Goal: Task Accomplishment & Management: Complete application form

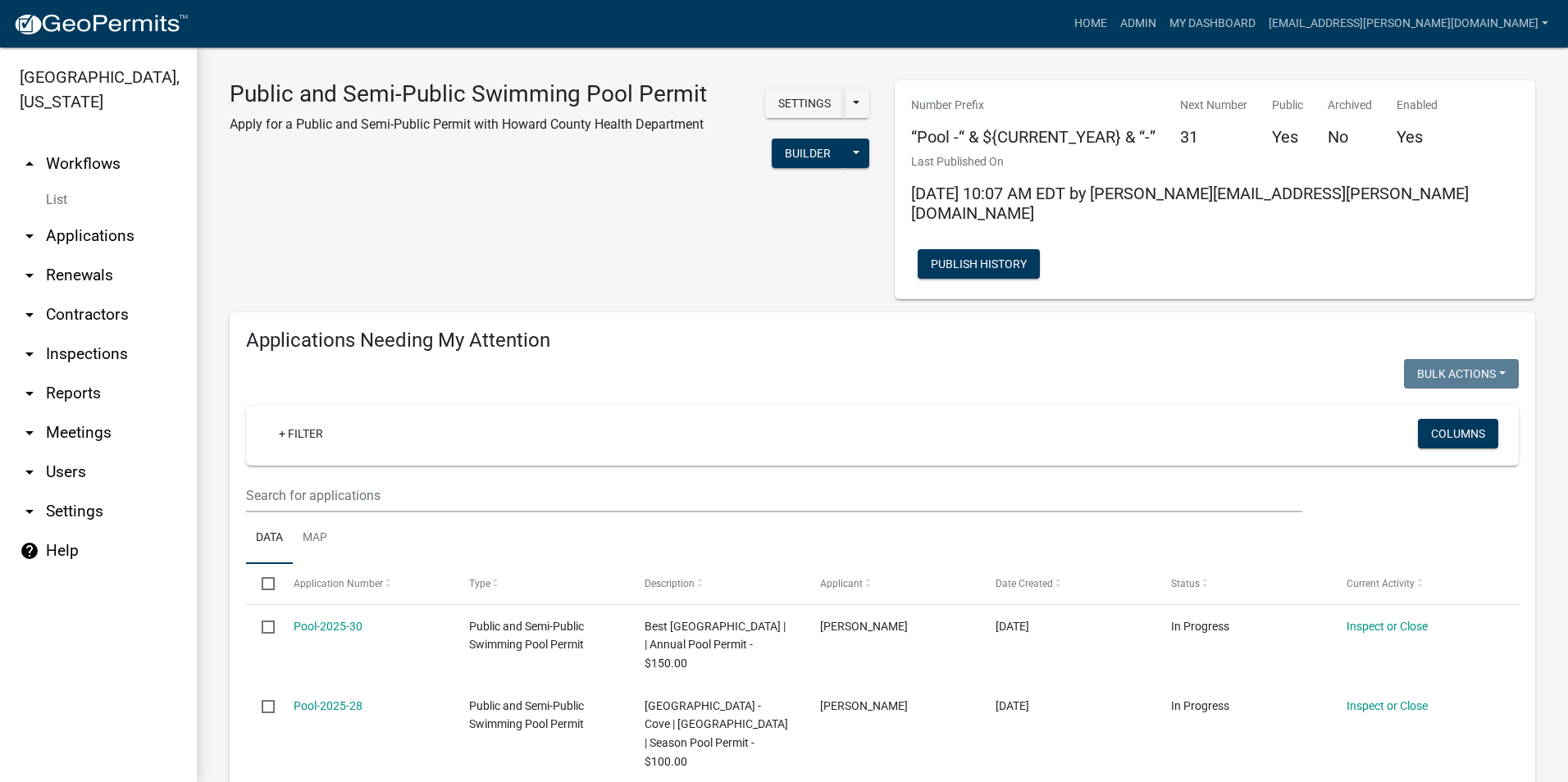
select select "3: 100"
click at [94, 312] on link "arrow_drop_down Contractors" at bounding box center [98, 314] width 196 height 39
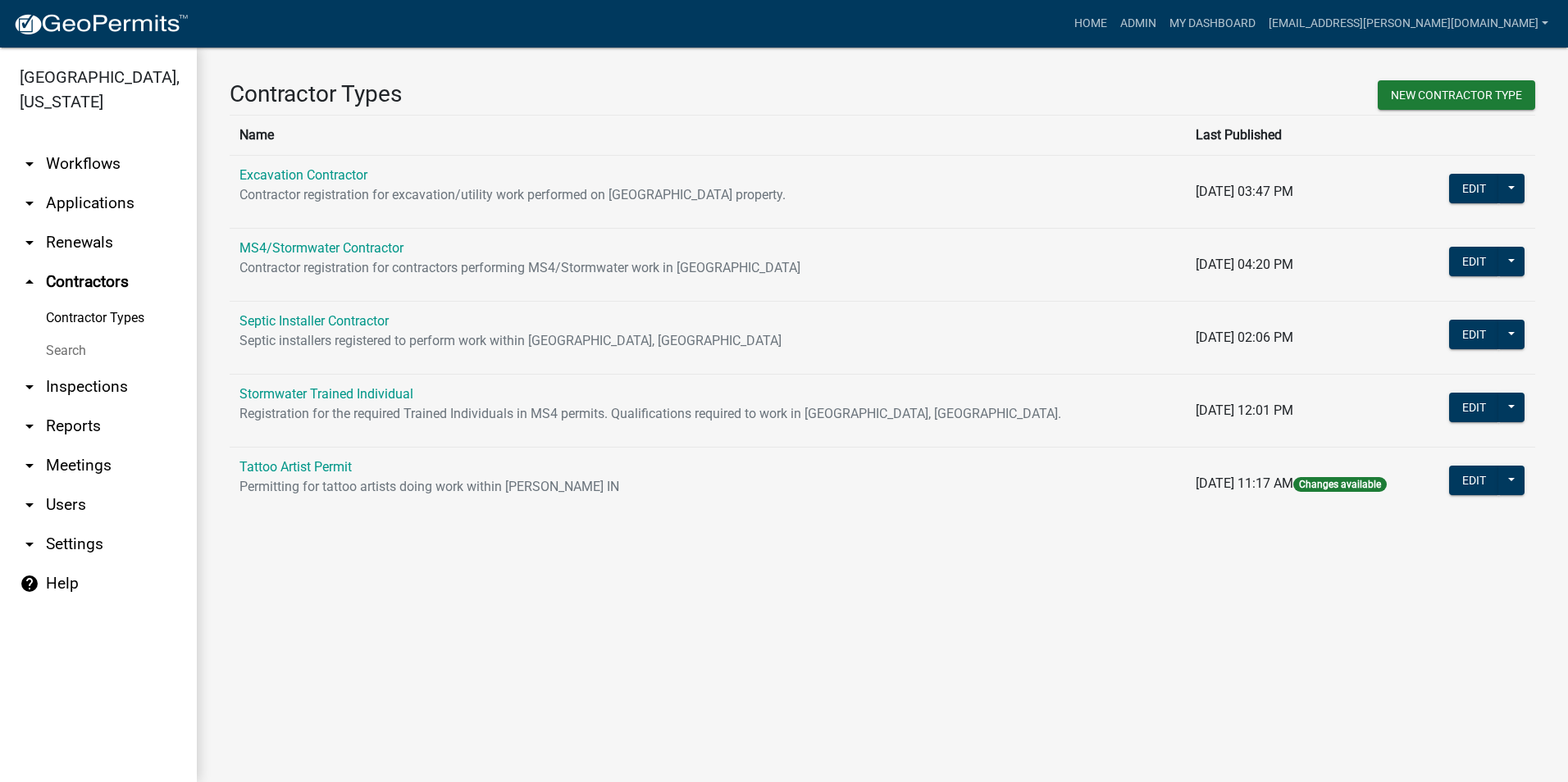
drag, startPoint x: 343, startPoint y: 466, endPoint x: 761, endPoint y: 442, distance: 418.7
click at [343, 465] on link "Tattoo Artist Permit" at bounding box center [296, 467] width 113 height 15
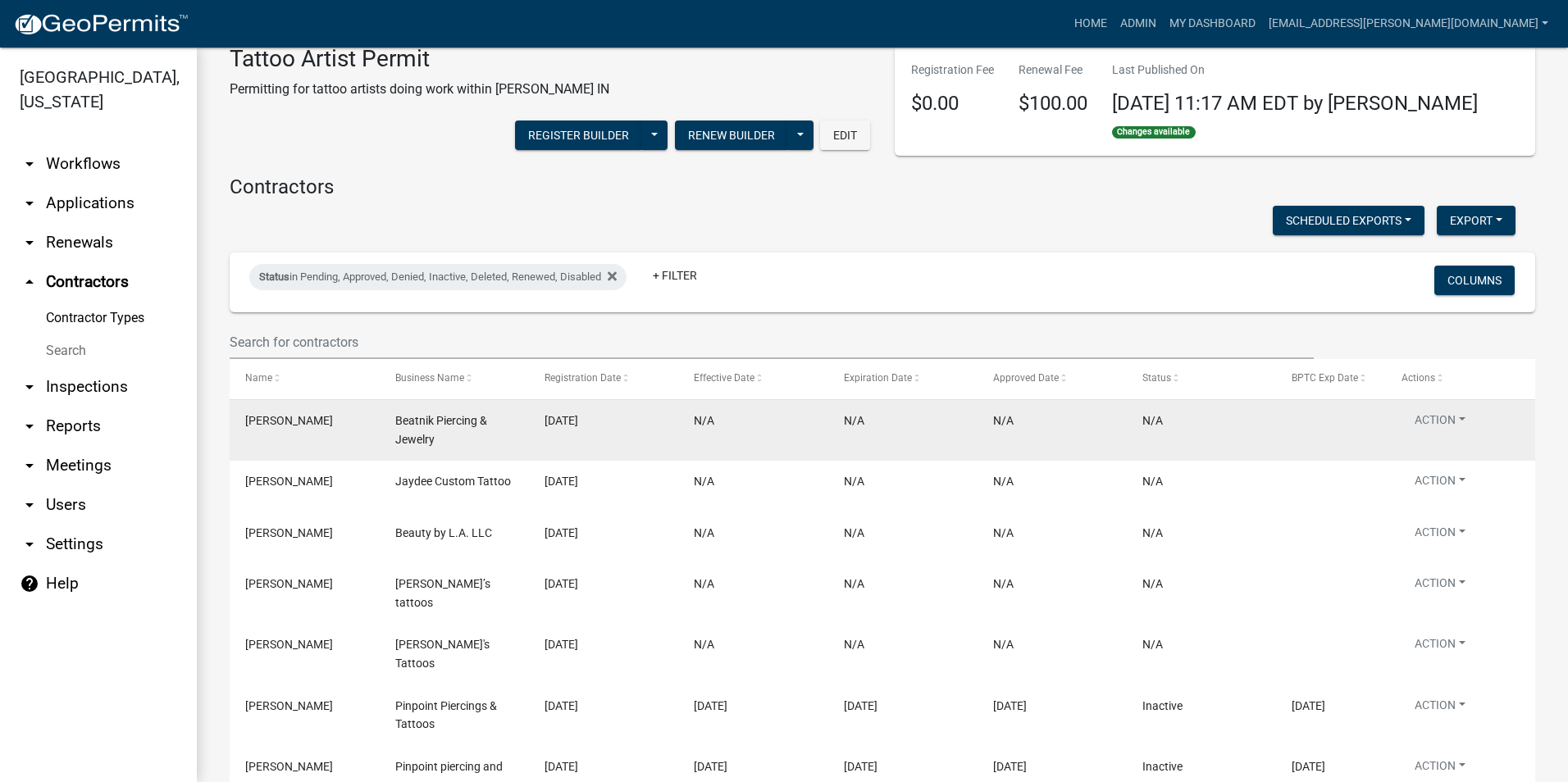
scroll to position [82, 0]
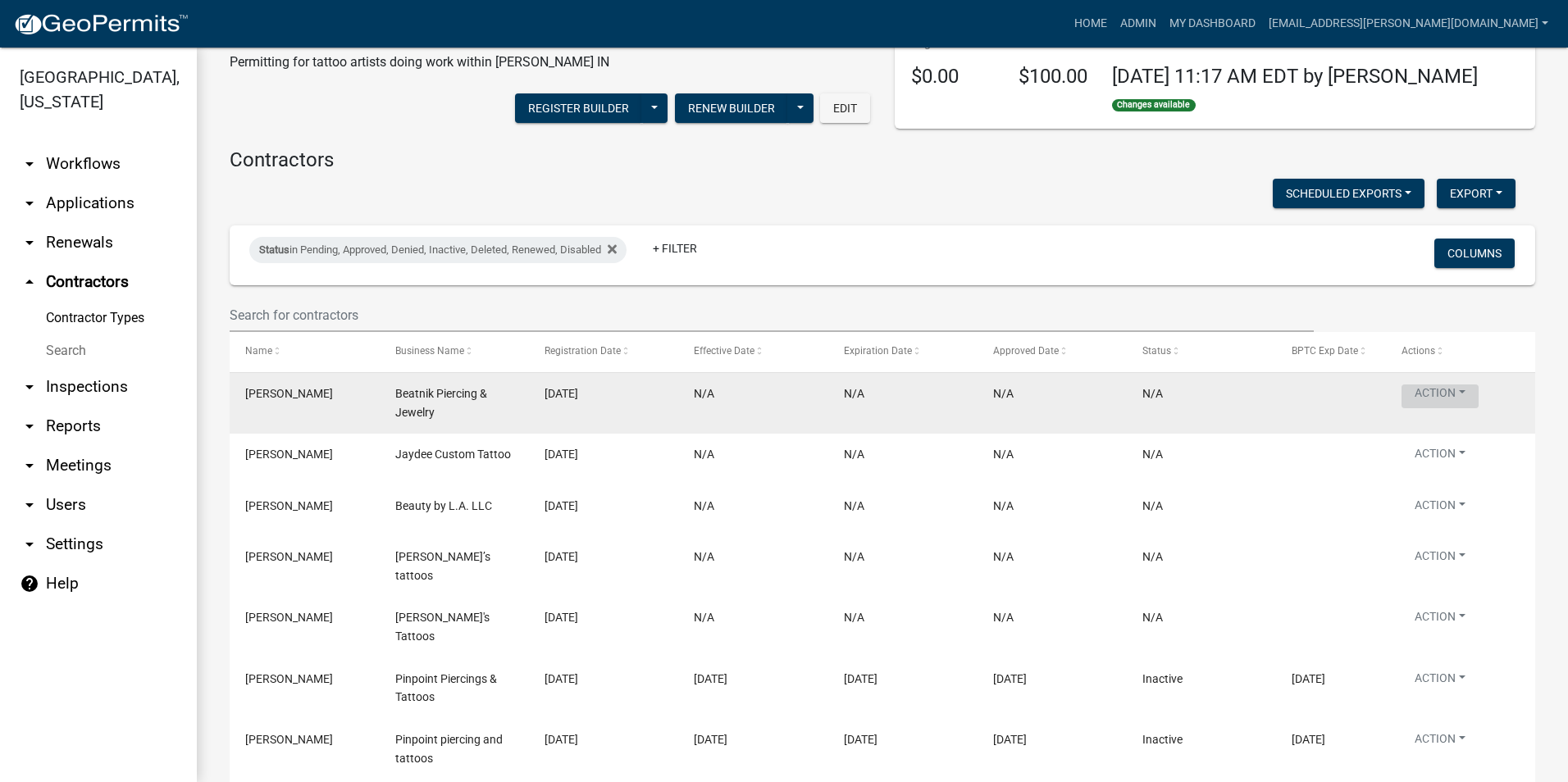
click at [1457, 391] on button "Action" at bounding box center [1440, 396] width 77 height 24
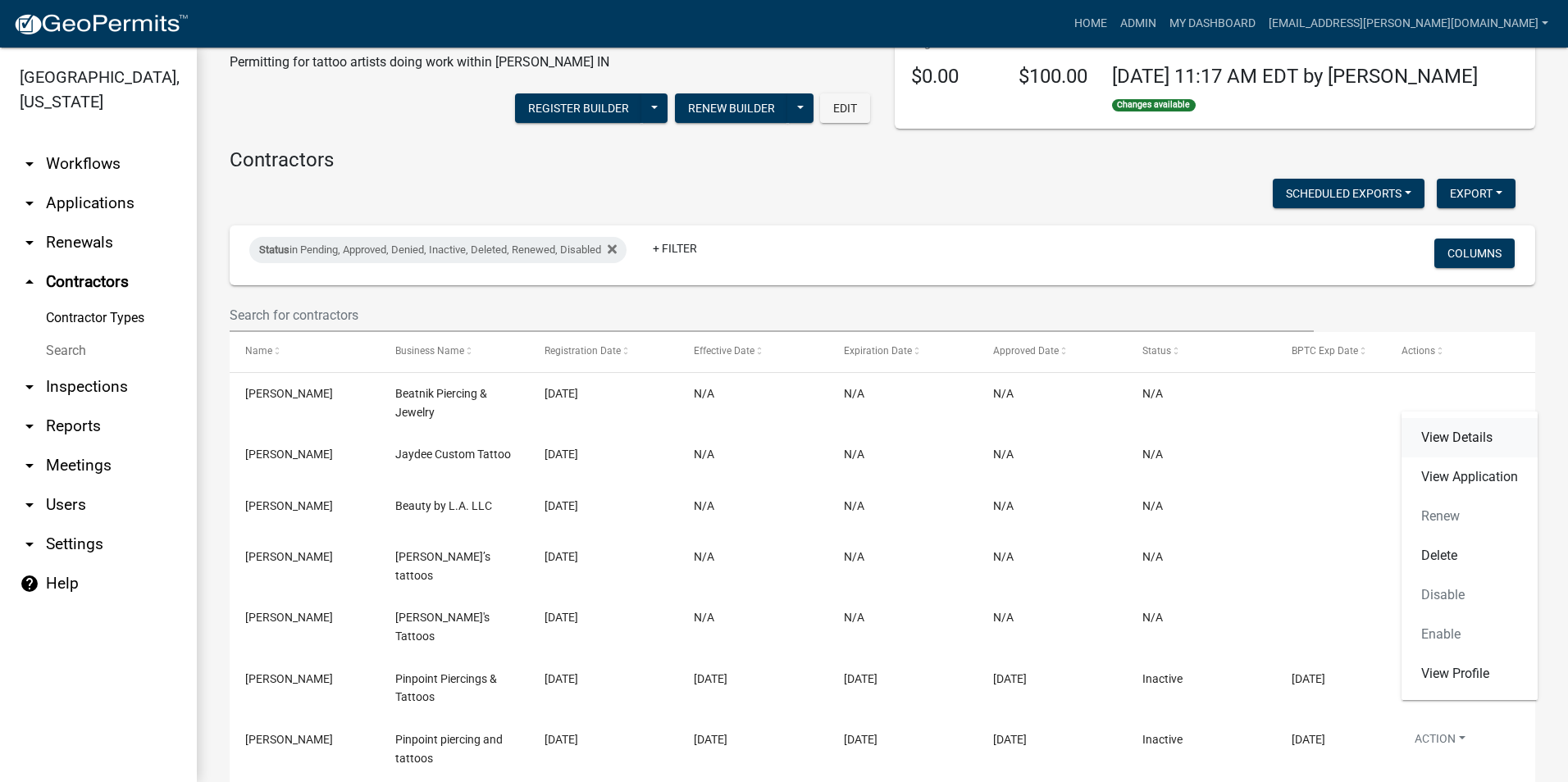
click at [1454, 430] on link "View Details" at bounding box center [1469, 437] width 136 height 39
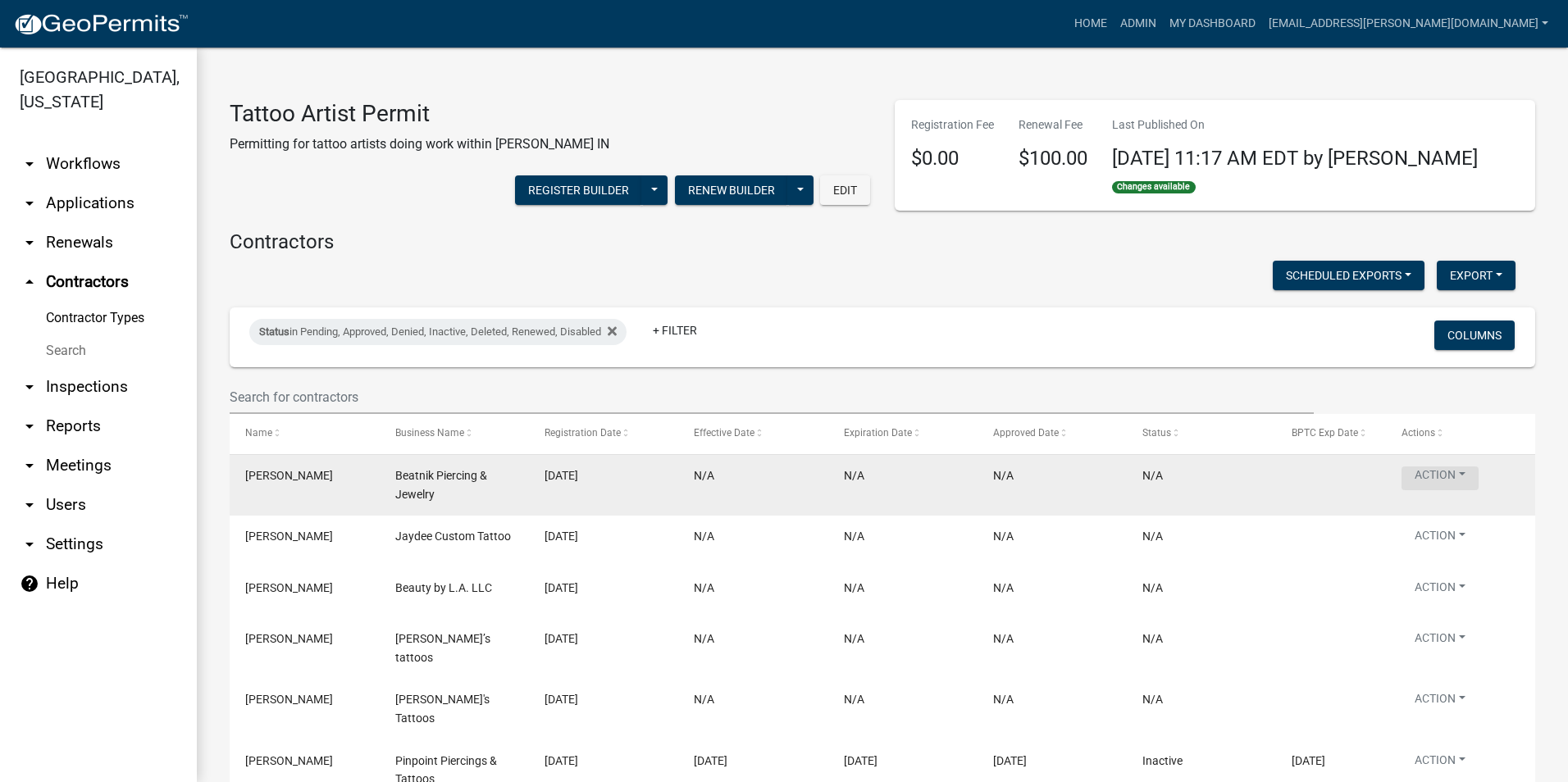
click at [1424, 474] on button "Action" at bounding box center [1440, 478] width 77 height 24
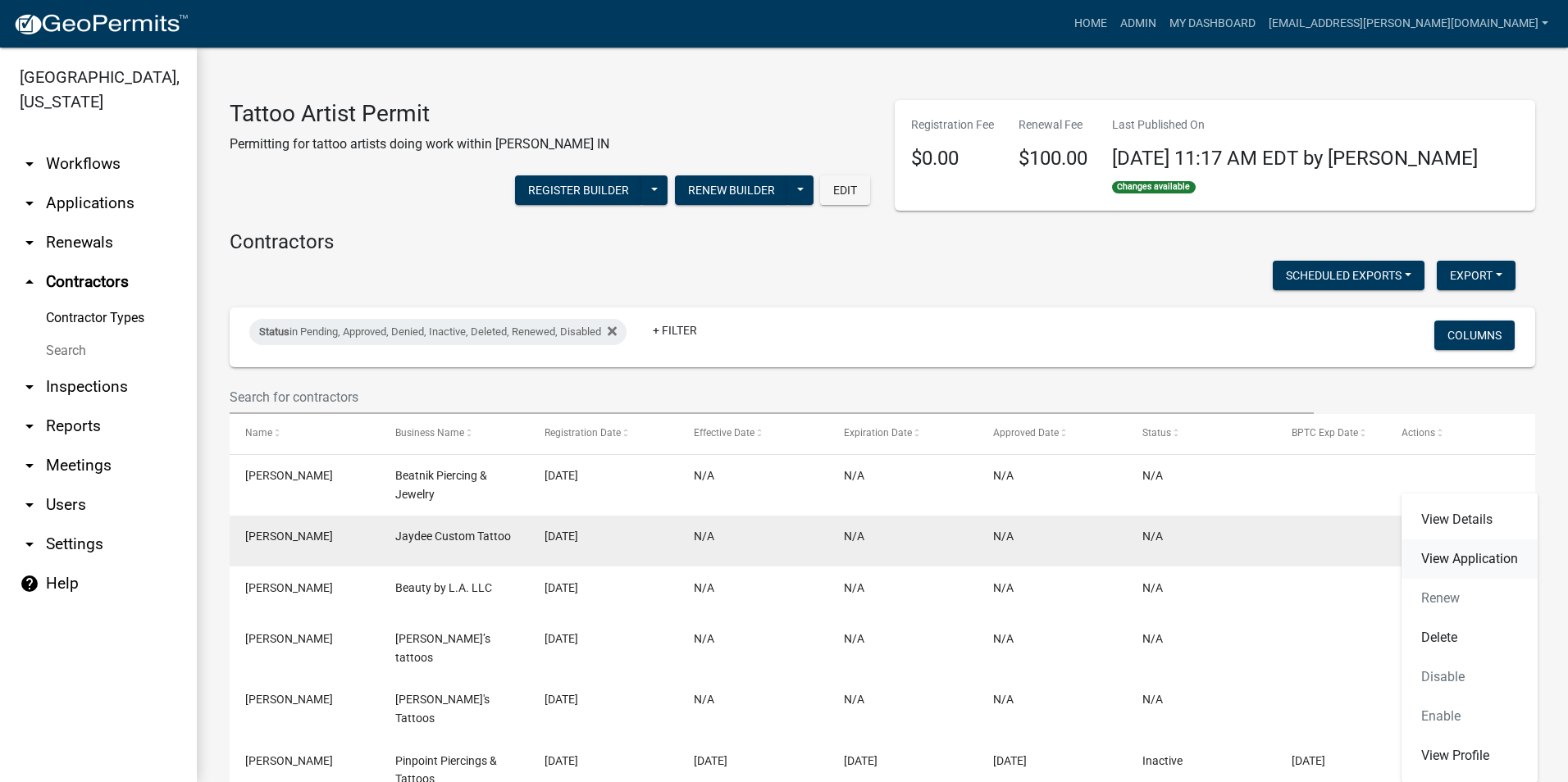
click at [1431, 557] on link "View Application" at bounding box center [1469, 559] width 136 height 39
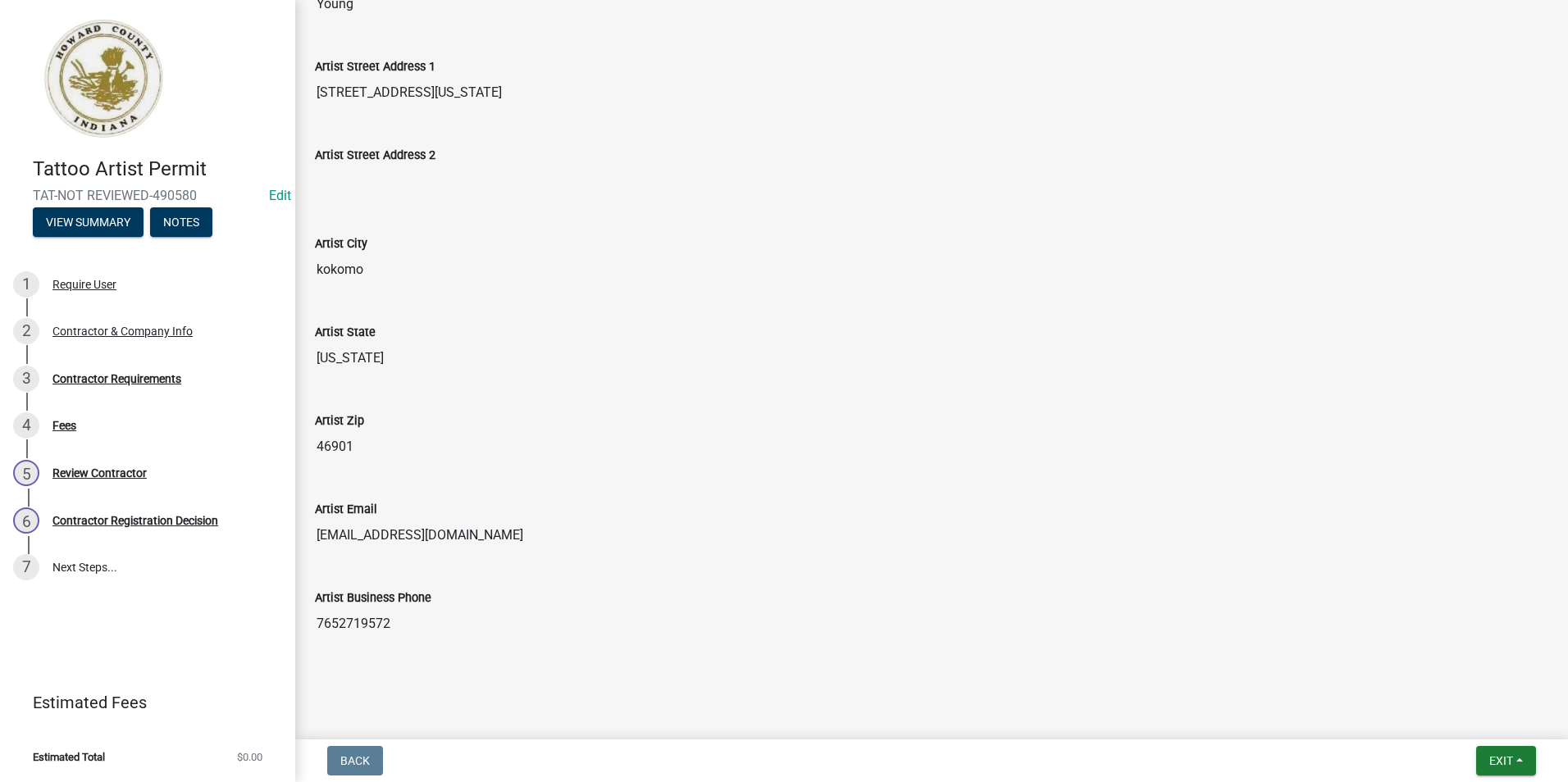
scroll to position [510, 0]
click at [140, 378] on div "Contractor Requirements" at bounding box center [117, 378] width 129 height 12
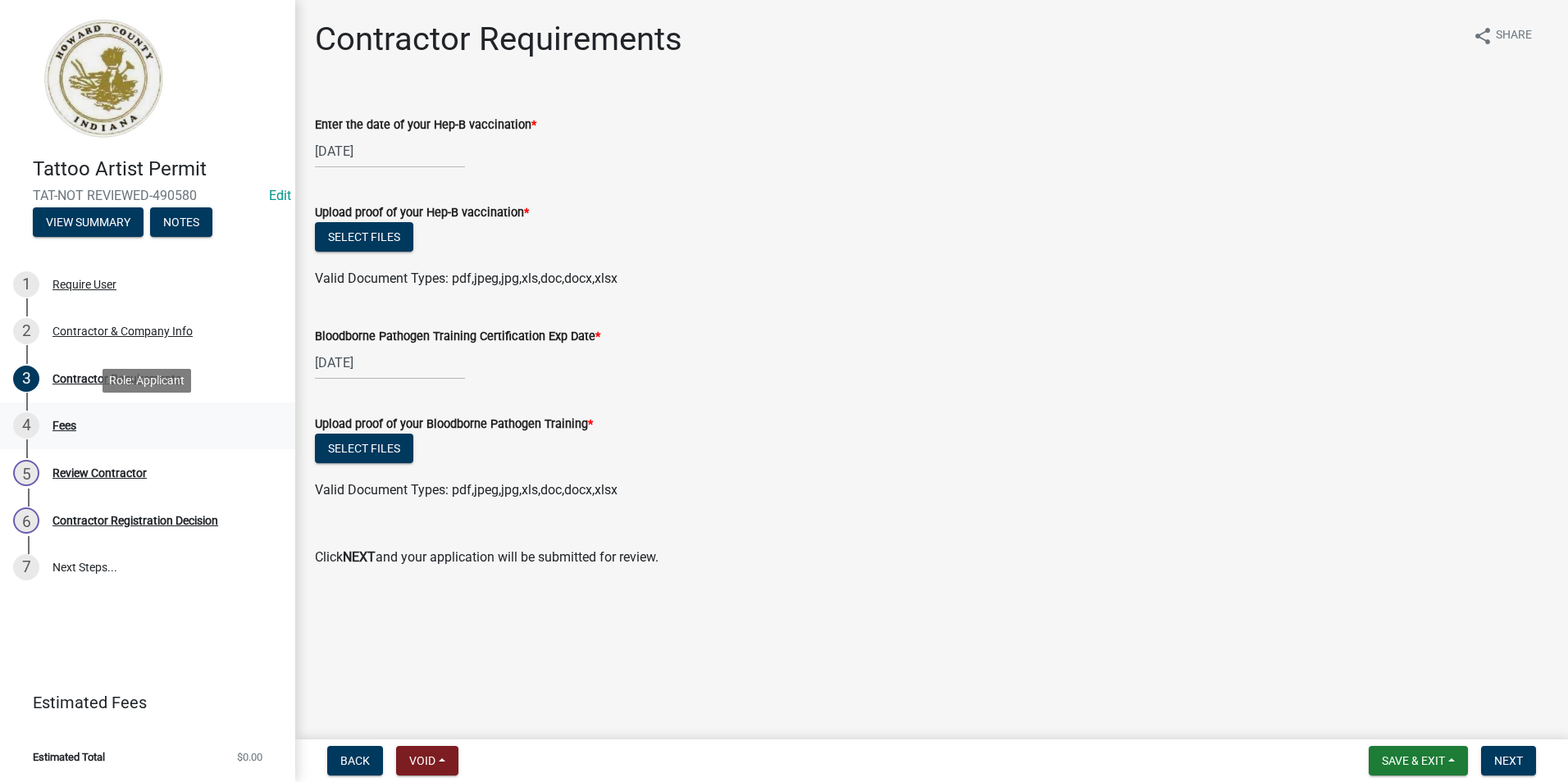
click at [67, 421] on div "Fees" at bounding box center [64, 426] width 24 height 12
click at [87, 381] on div "Contractor Requirements" at bounding box center [117, 378] width 129 height 12
click at [1057, 189] on form "Upload proof of your Hep-B vaccination * Select files Valid Document Types: pdf…" at bounding box center [931, 236] width 1233 height 106
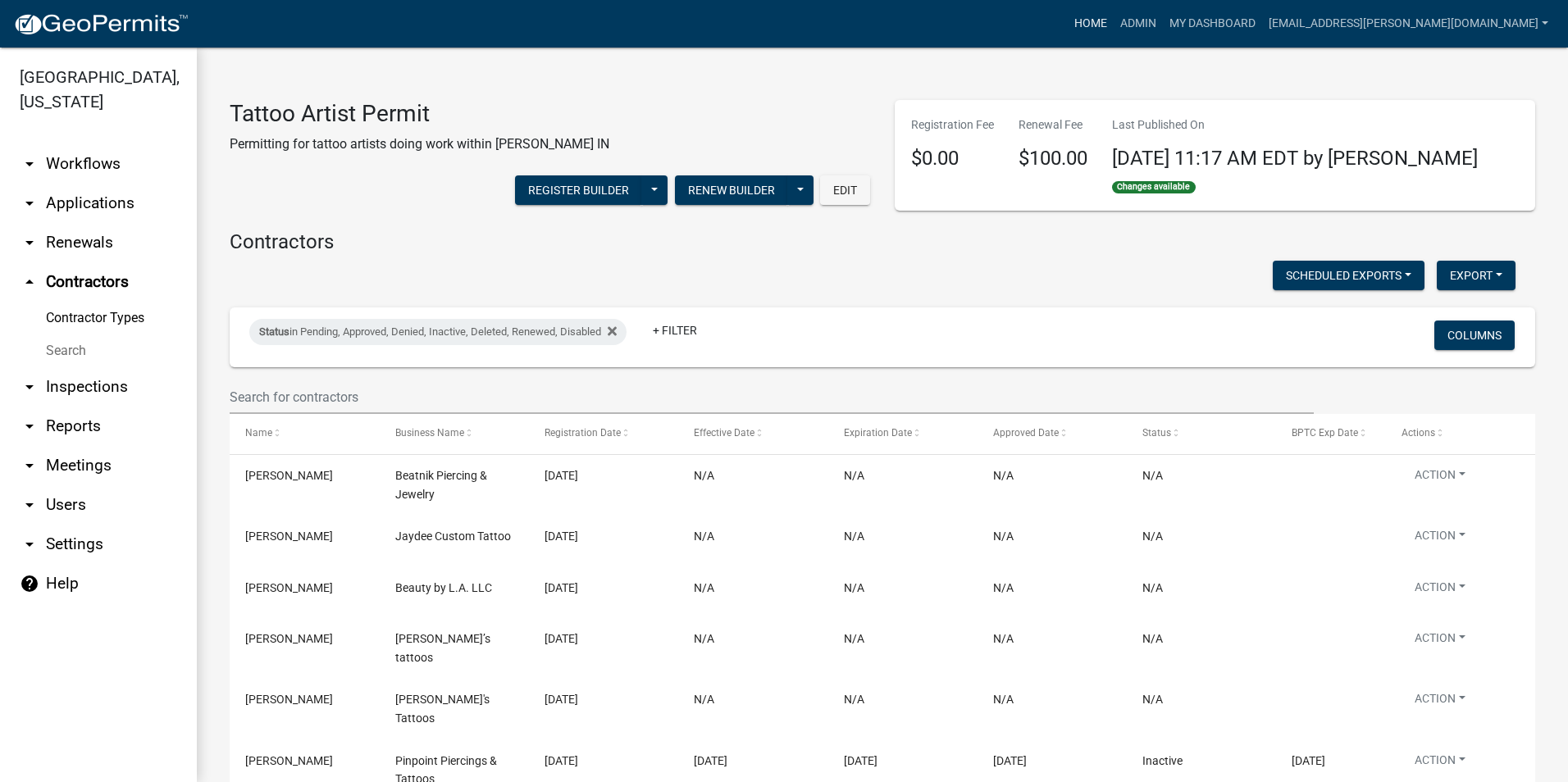
click at [1113, 30] on link "Home" at bounding box center [1090, 24] width 46 height 31
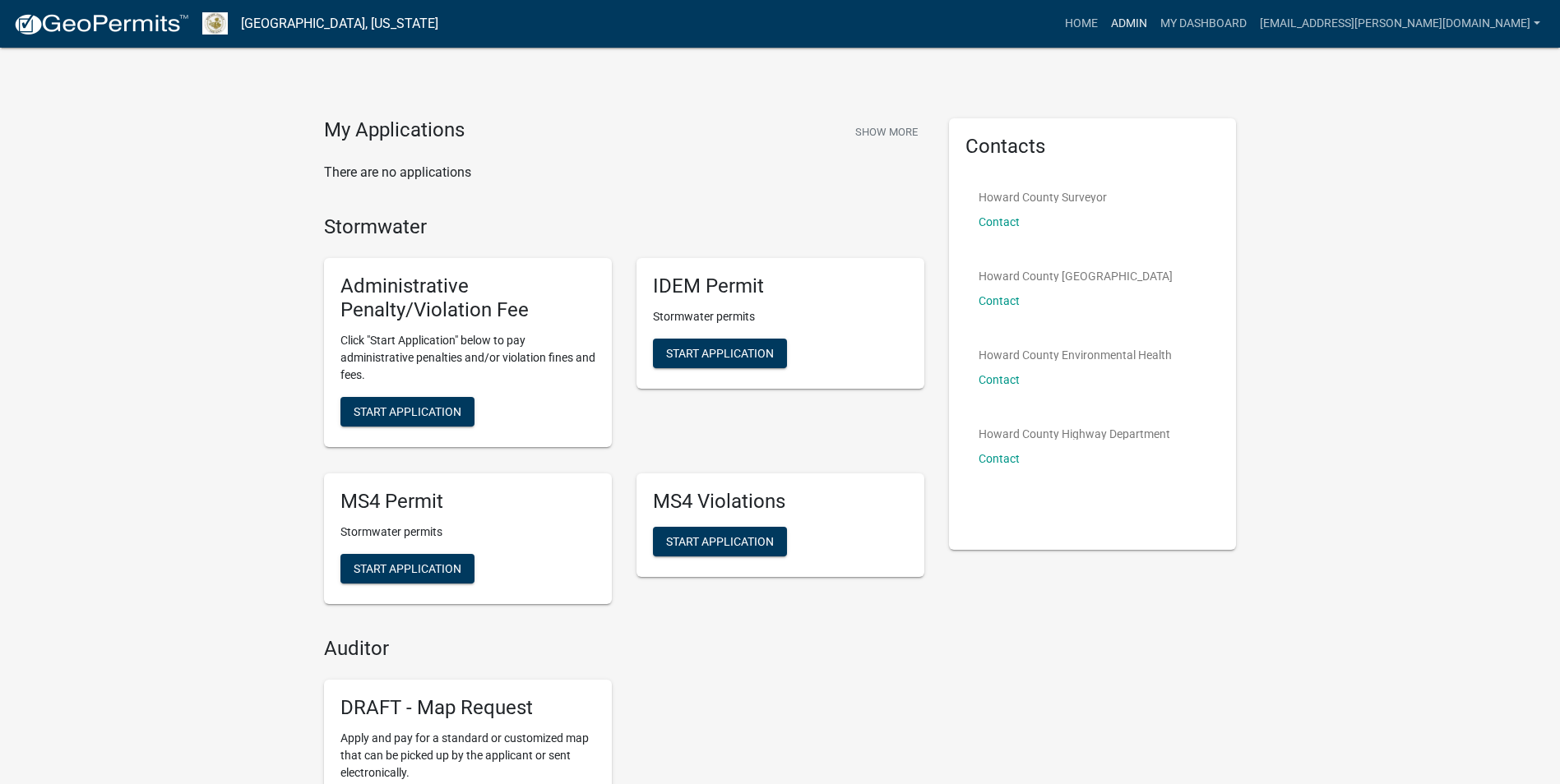
click at [1153, 24] on link "Admin" at bounding box center [1128, 24] width 49 height 31
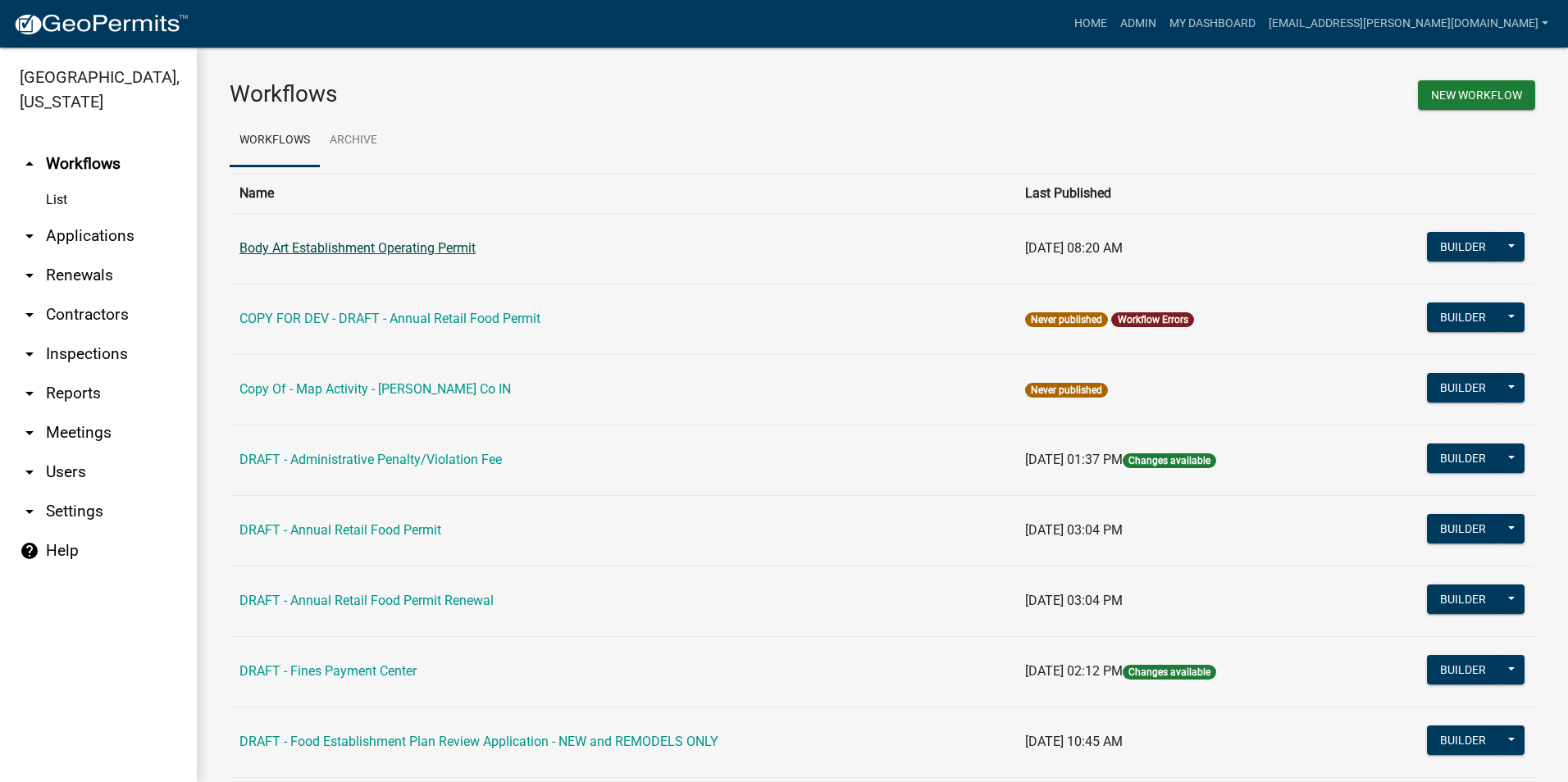
click at [464, 250] on link "Body Art Establishment Operating Permit" at bounding box center [357, 248] width 236 height 15
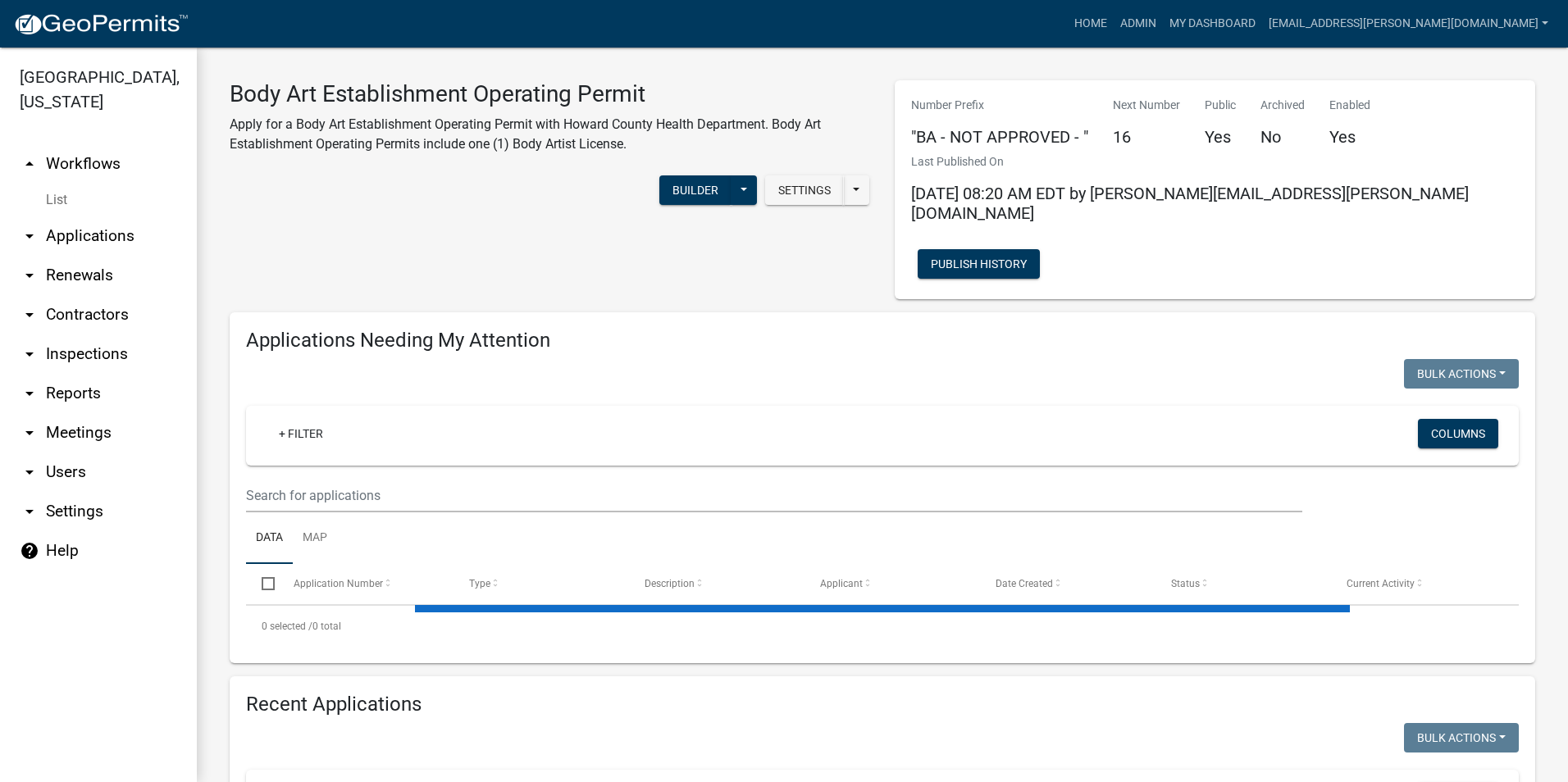
select select "3: 100"
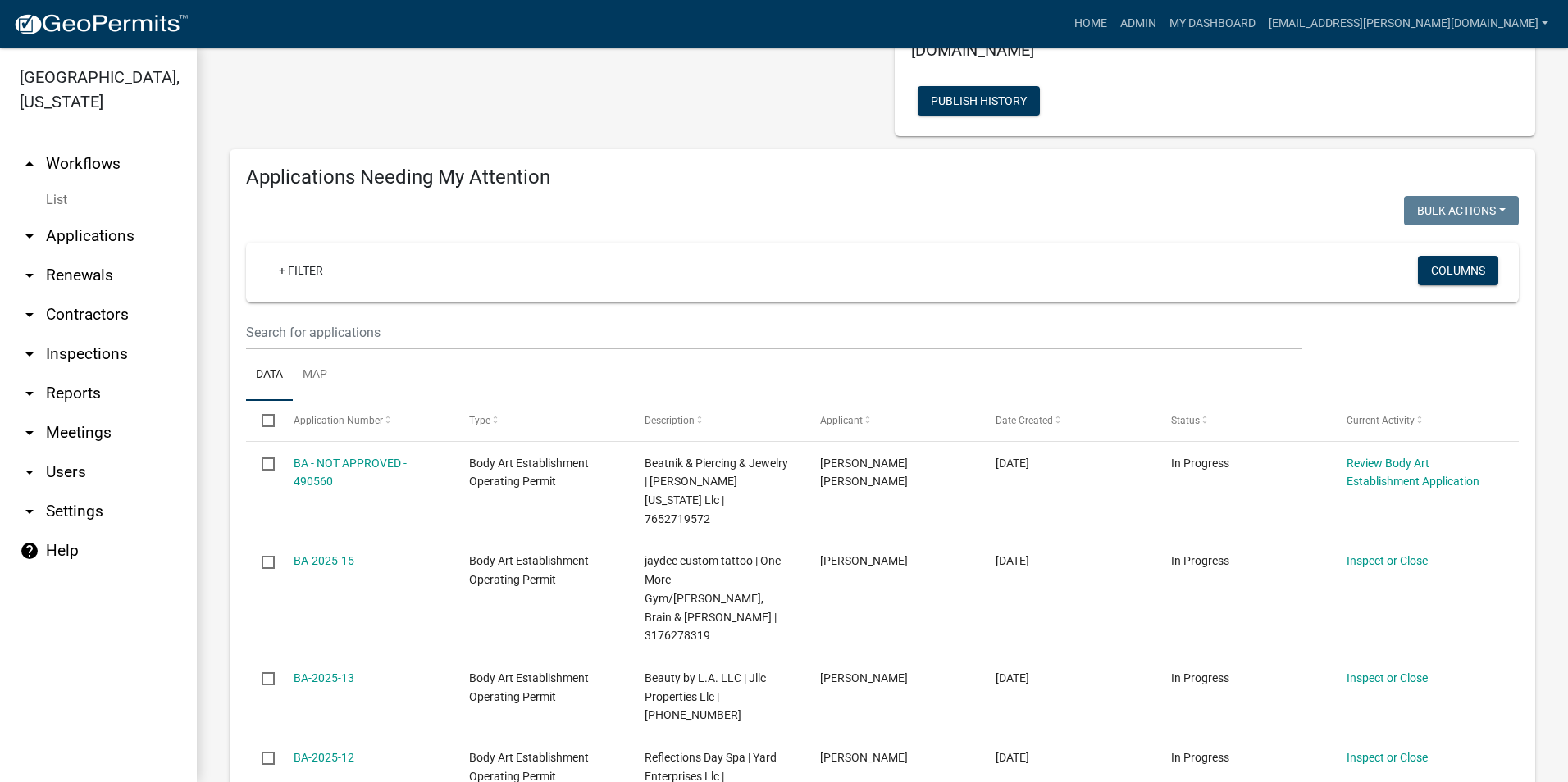
scroll to position [164, 0]
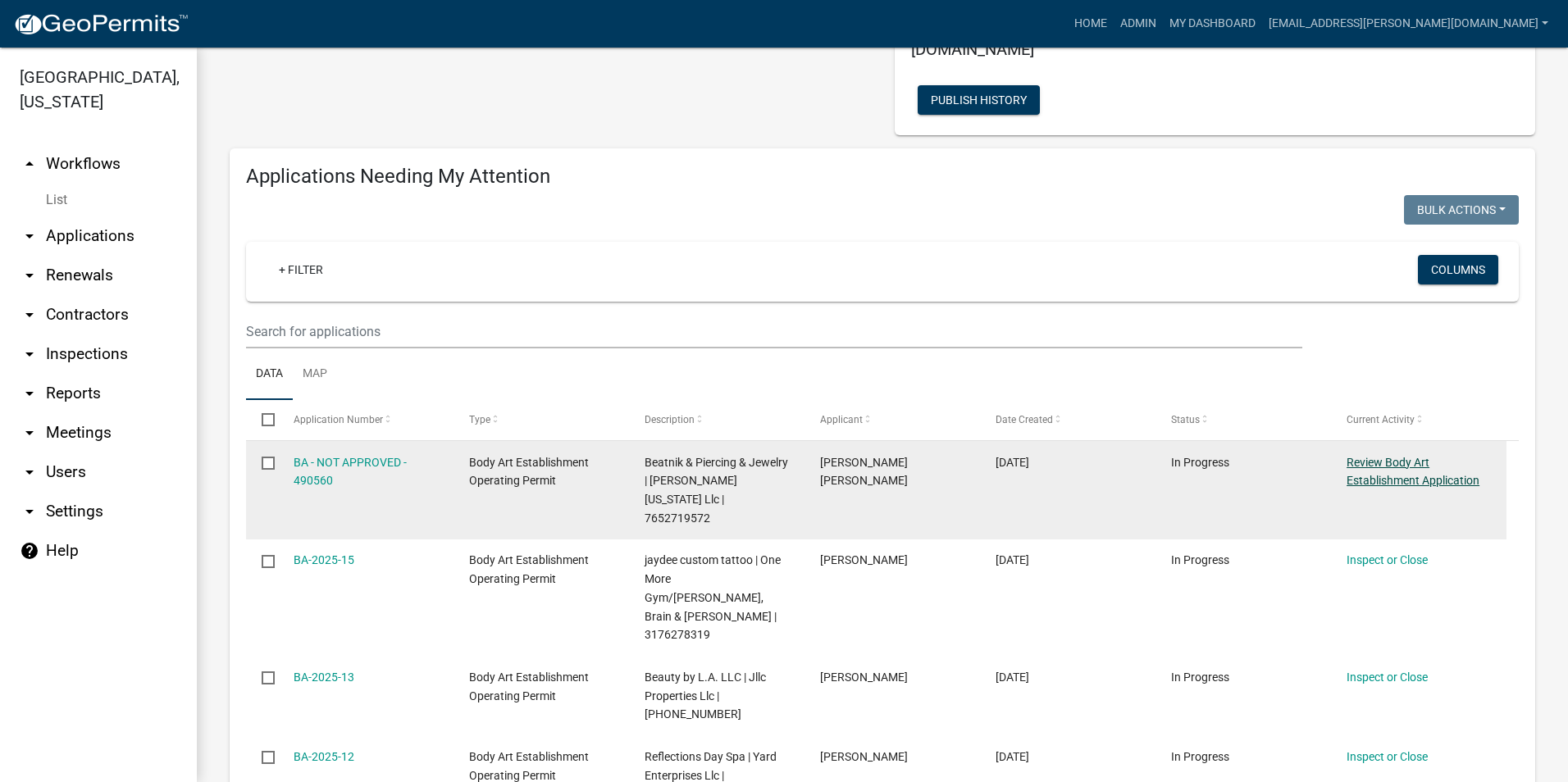
click at [1394, 456] on link "Review Body Art Establishment Application" at bounding box center [1413, 471] width 133 height 32
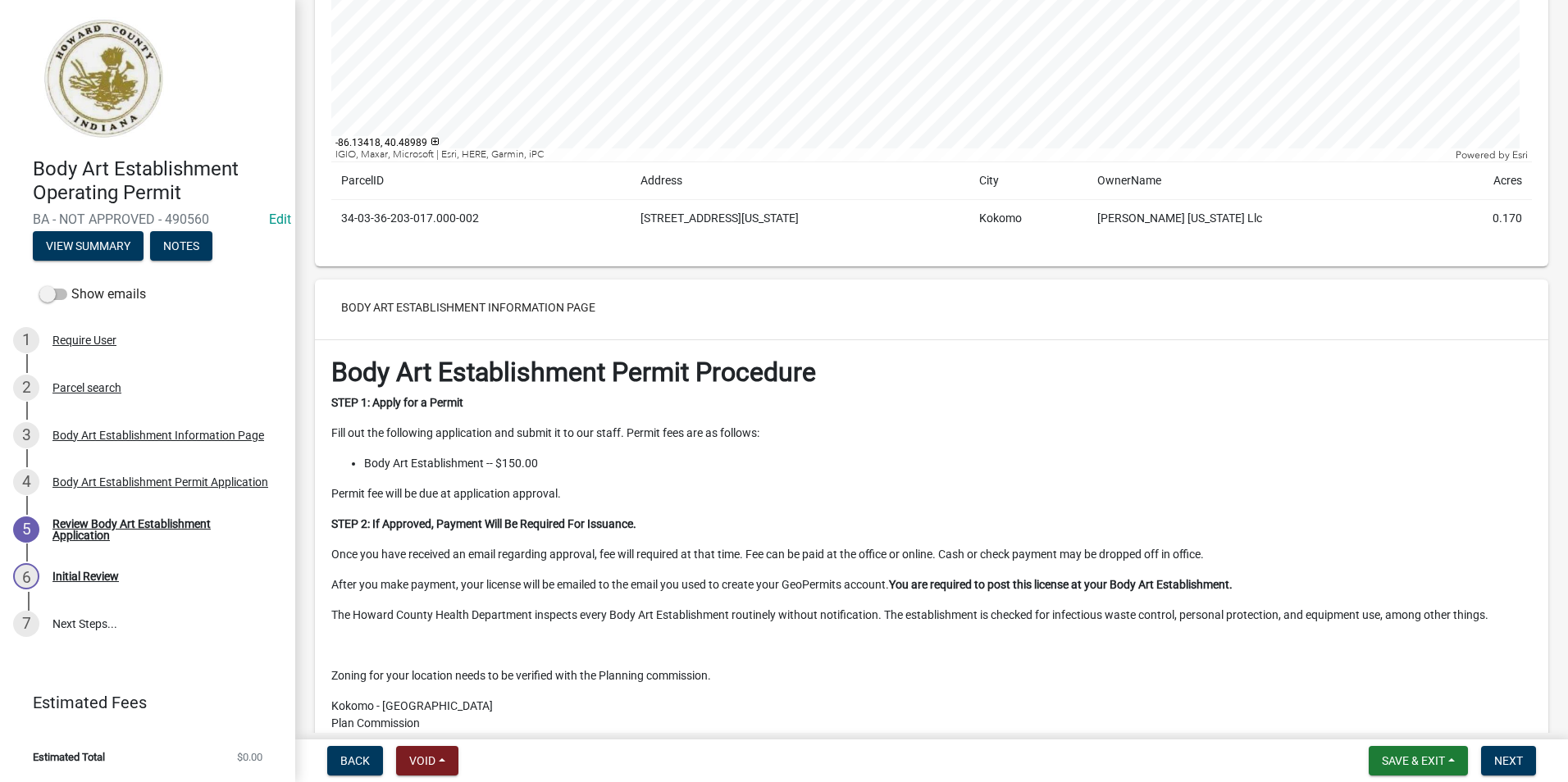
scroll to position [574, 0]
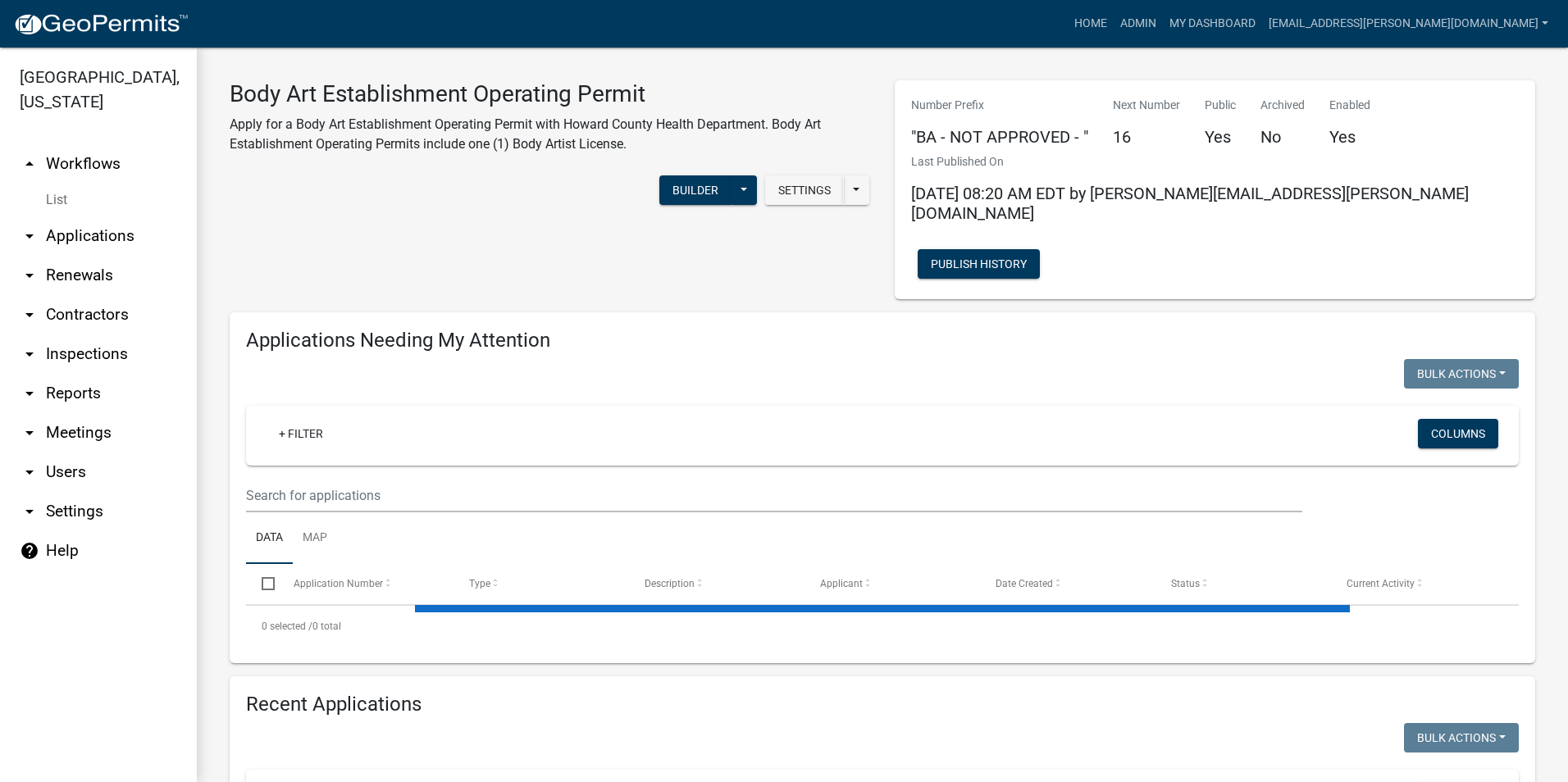
click at [91, 313] on link "arrow_drop_down Contractors" at bounding box center [98, 314] width 196 height 39
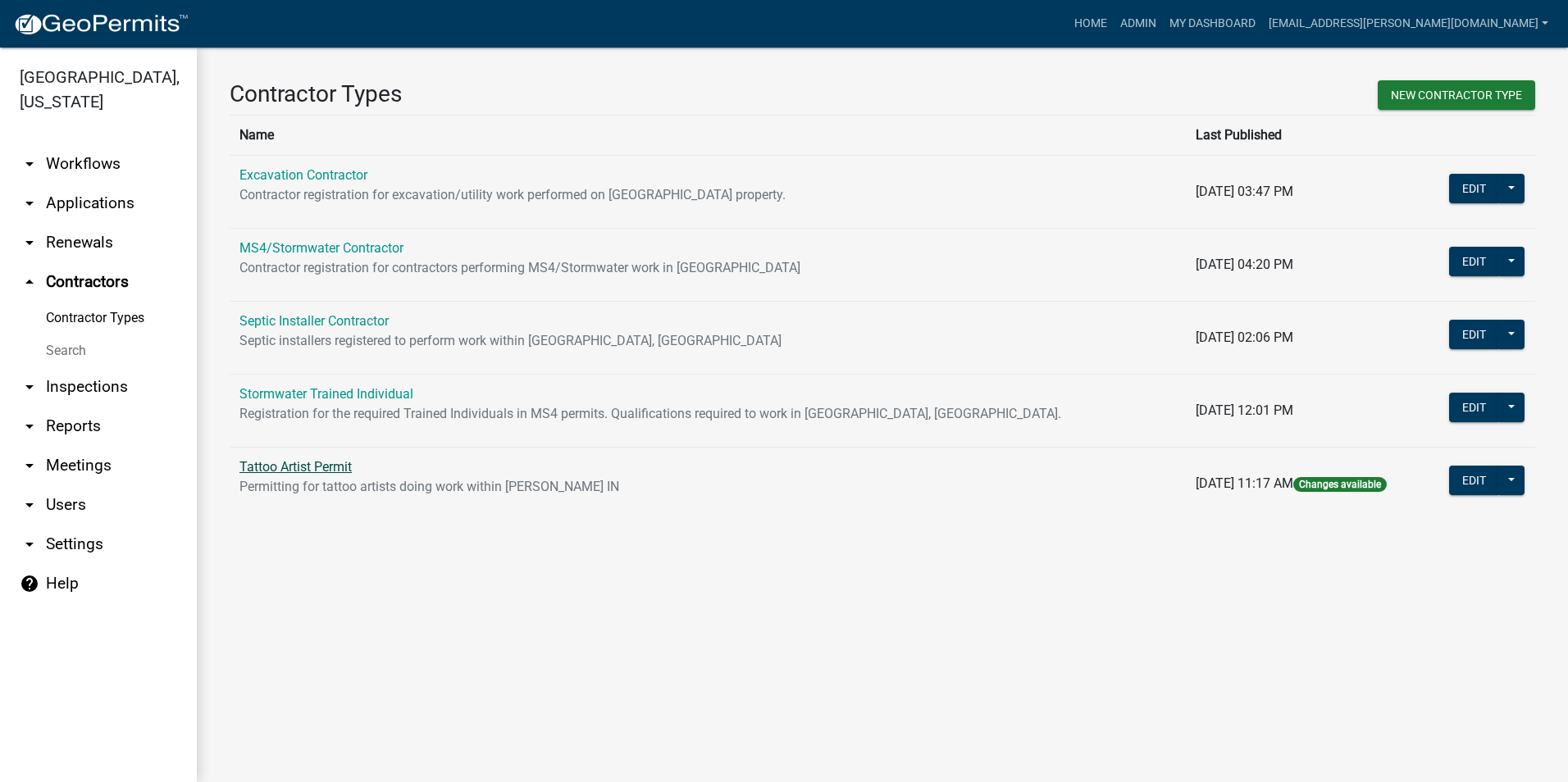
click at [346, 463] on link "Tattoo Artist Permit" at bounding box center [296, 467] width 113 height 15
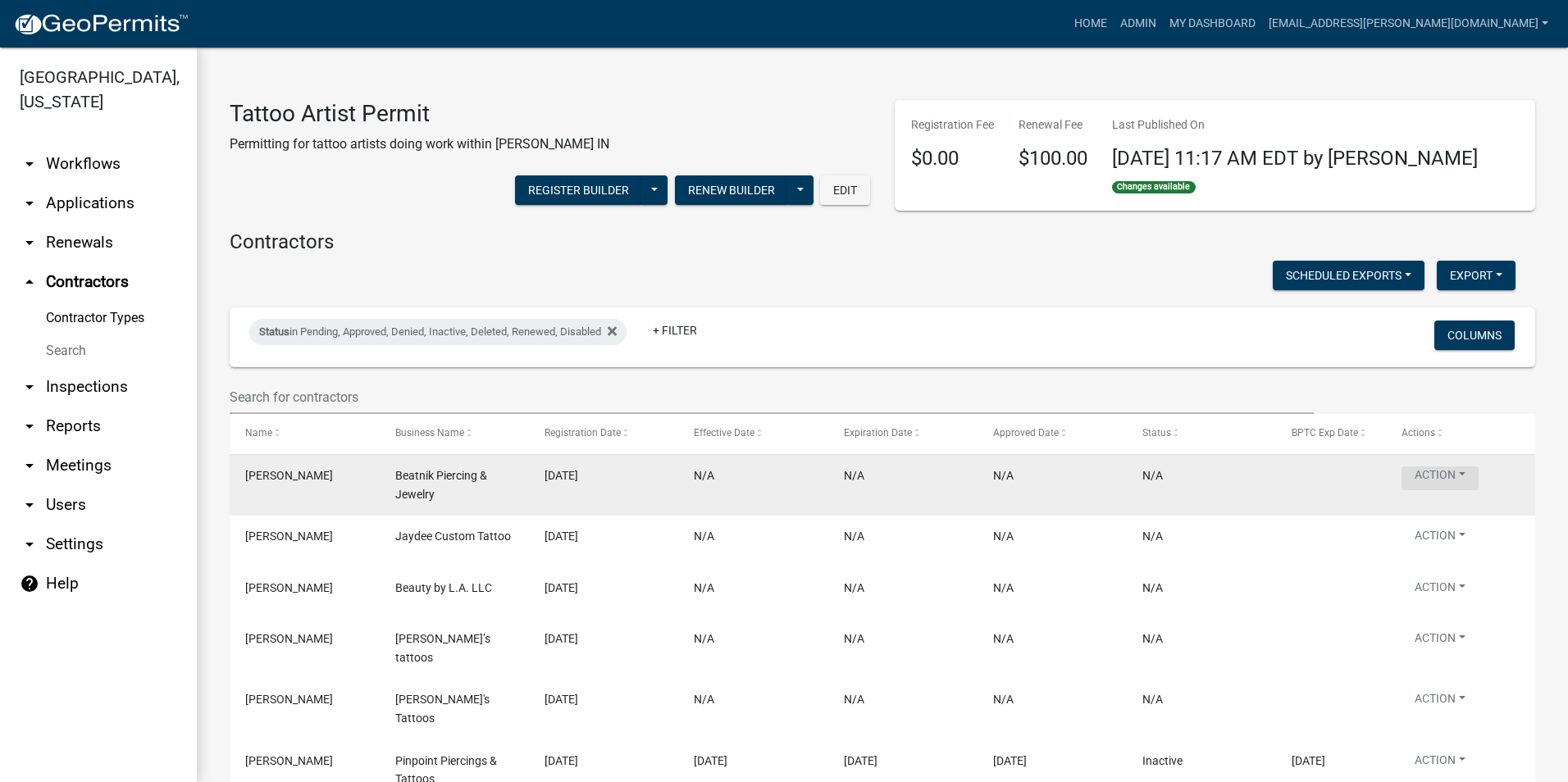
click at [1421, 469] on button "Action" at bounding box center [1440, 478] width 77 height 24
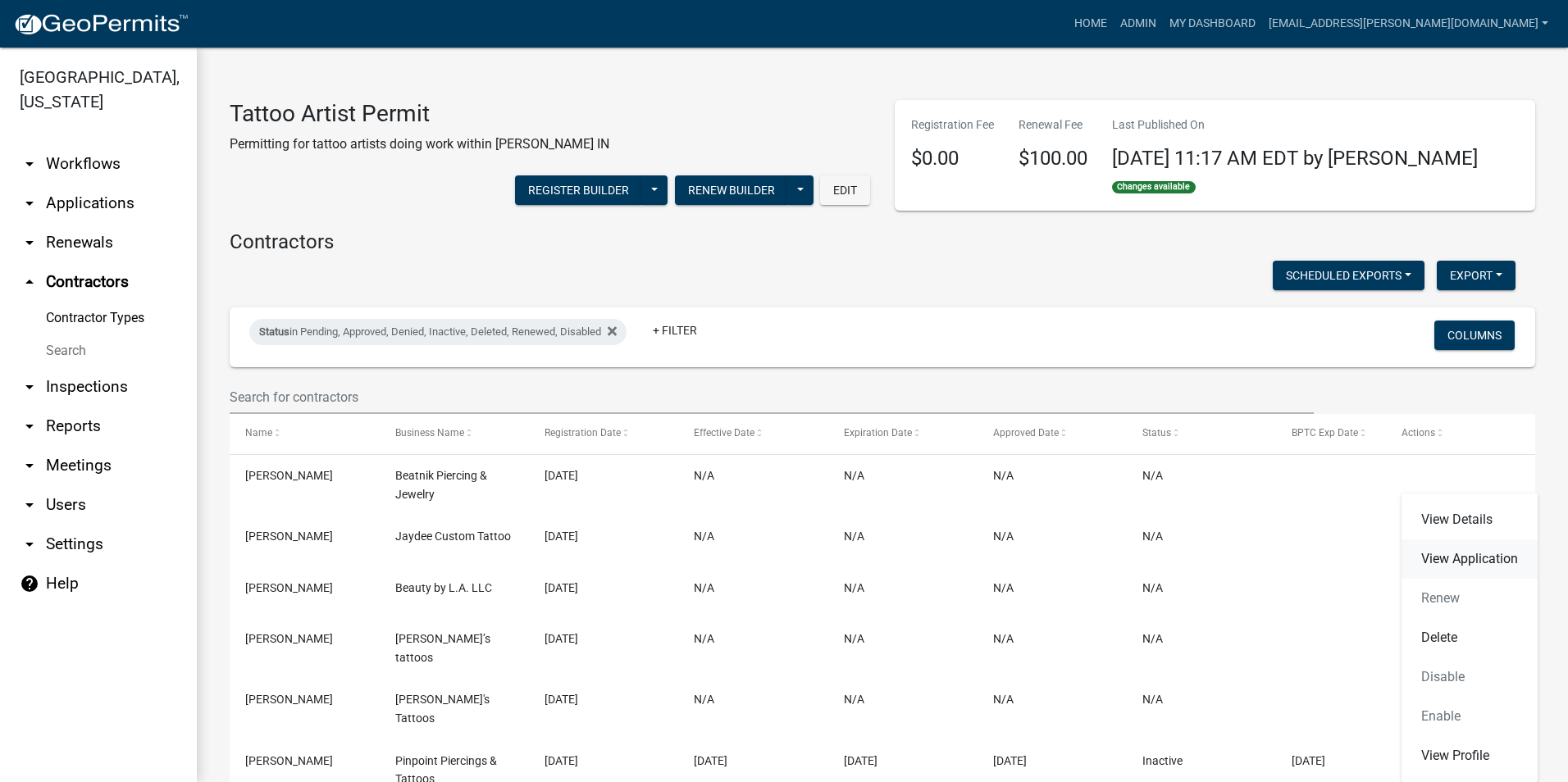
click at [1439, 555] on link "View Application" at bounding box center [1469, 559] width 136 height 39
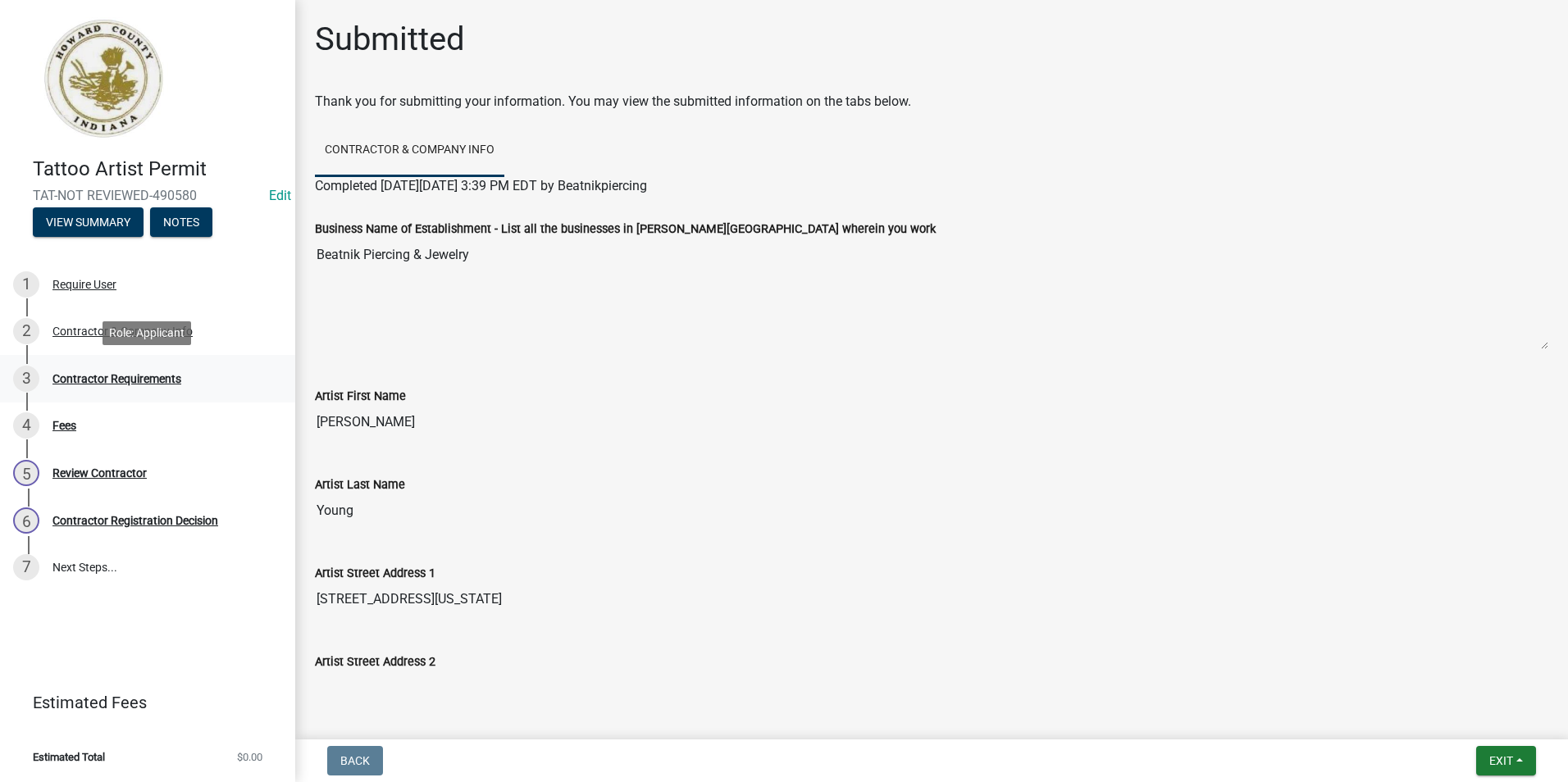
click at [132, 378] on div "Contractor Requirements" at bounding box center [117, 378] width 129 height 12
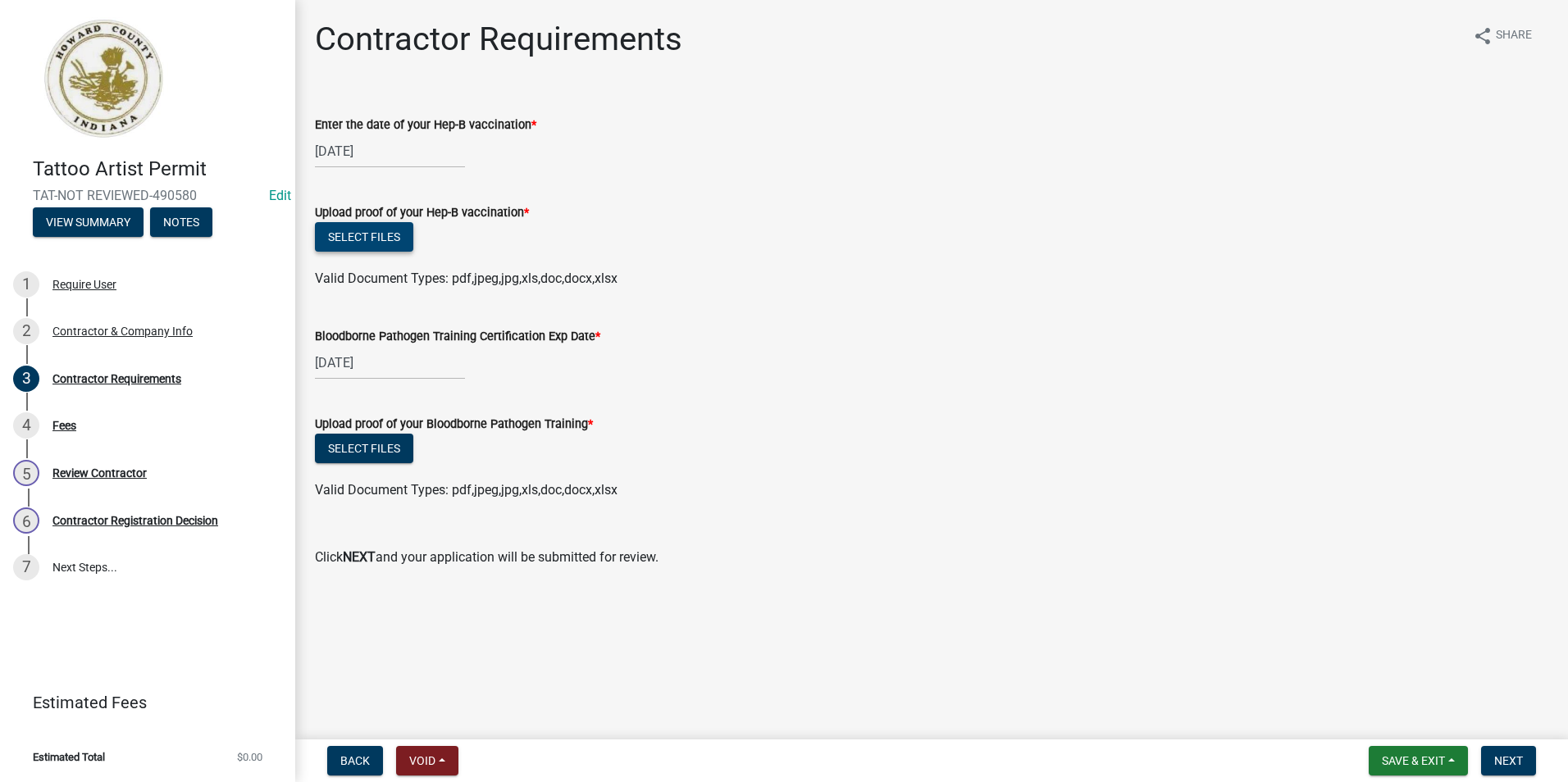
click at [383, 230] on button "Select files" at bounding box center [364, 237] width 98 height 30
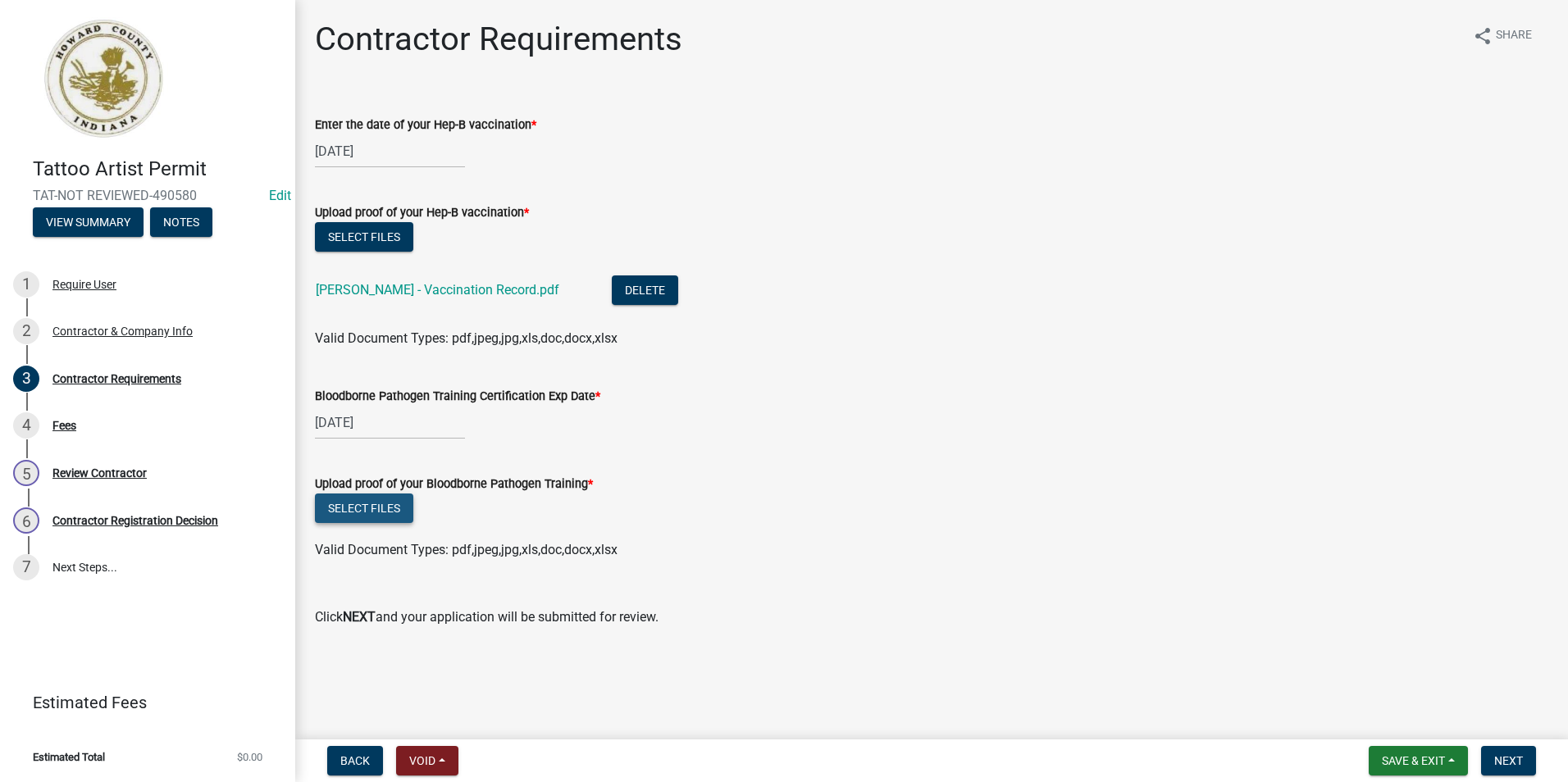
click at [387, 509] on button "Select files" at bounding box center [364, 508] width 98 height 30
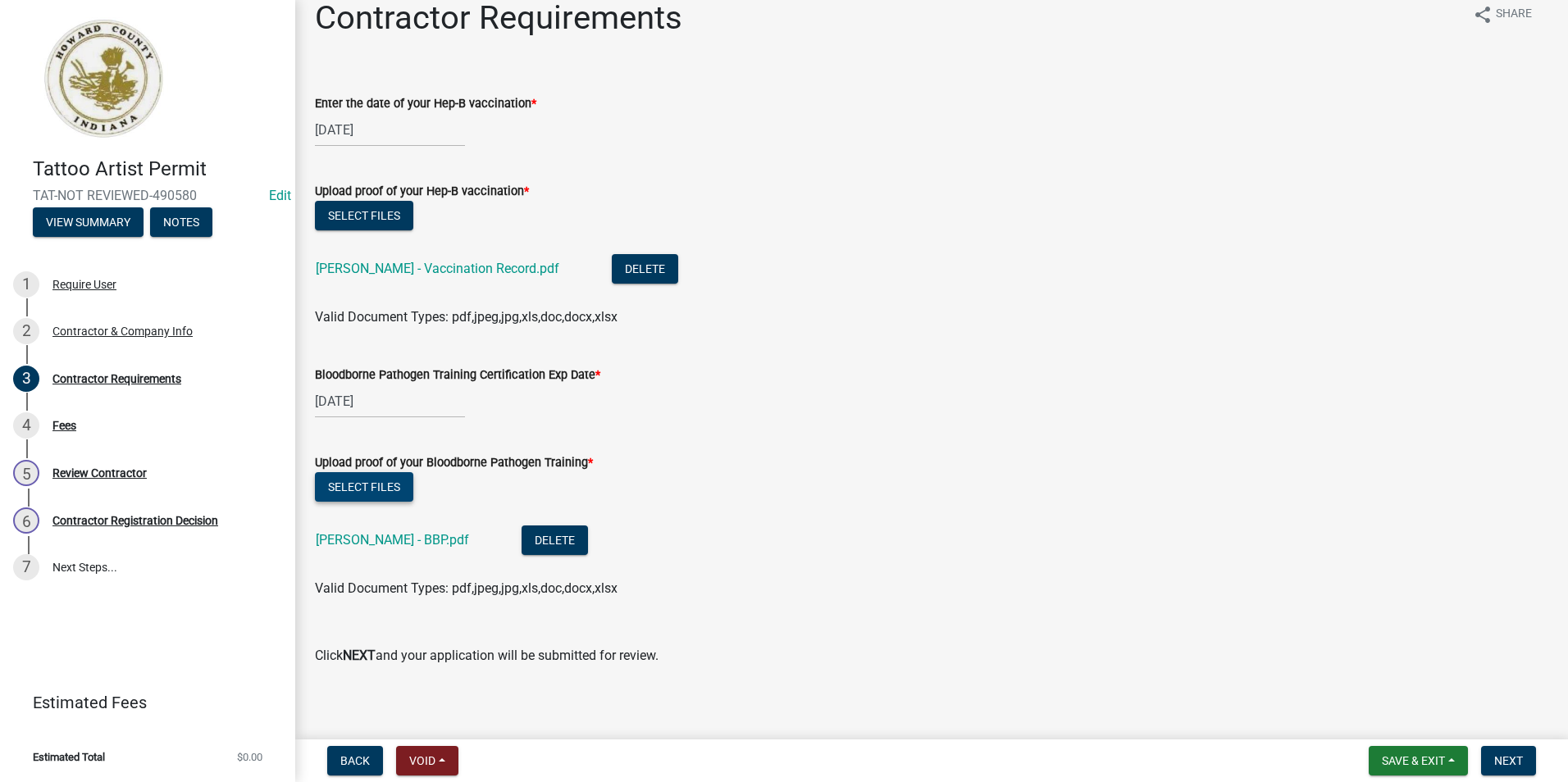
scroll to position [31, 0]
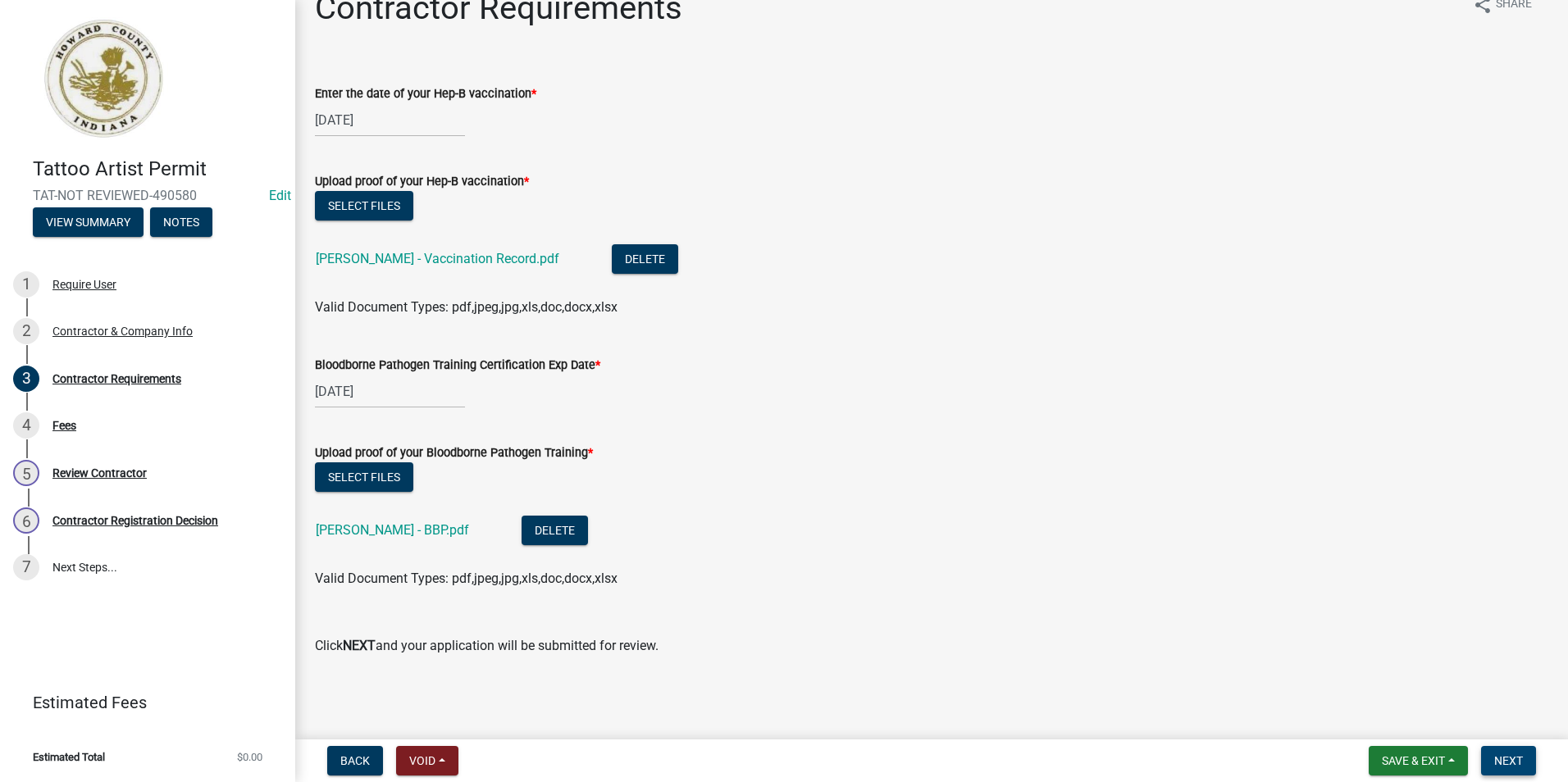
click at [1526, 764] on button "Next" at bounding box center [1508, 761] width 55 height 30
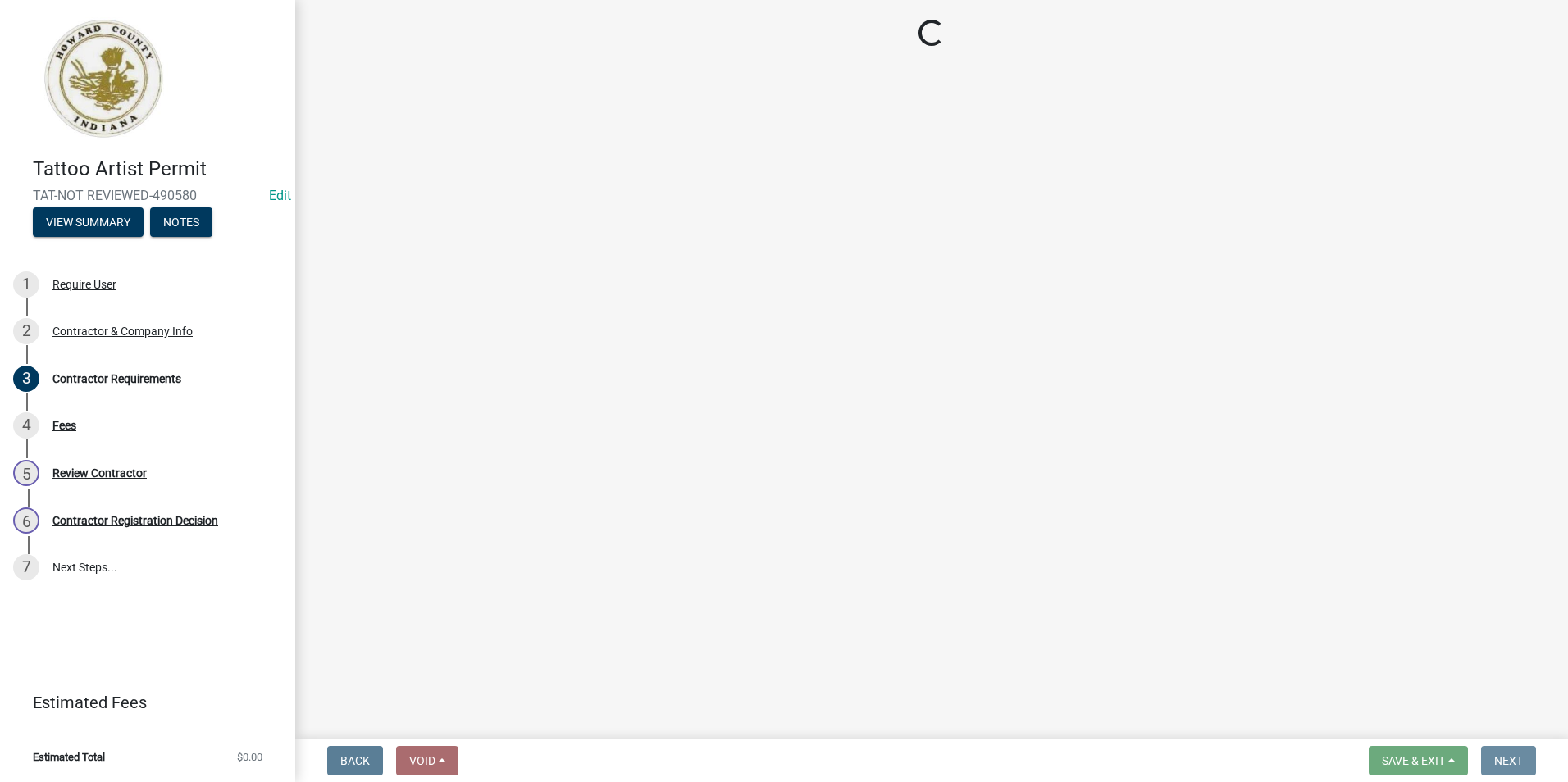
scroll to position [0, 0]
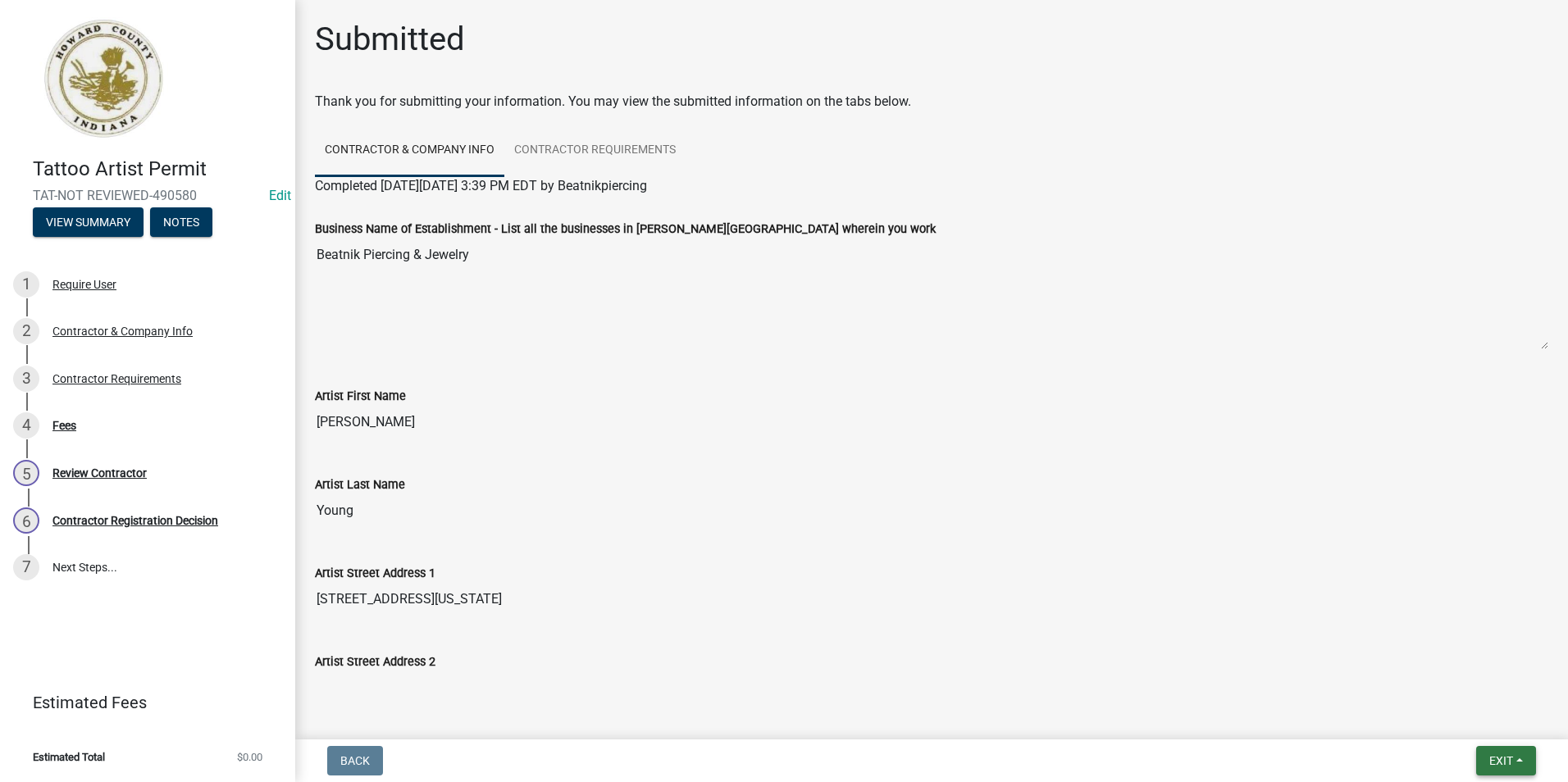
click at [1510, 772] on button "Exit" at bounding box center [1505, 761] width 60 height 30
click at [1493, 719] on button "Save & Exit" at bounding box center [1470, 717] width 131 height 39
